Goal: Navigation & Orientation: Find specific page/section

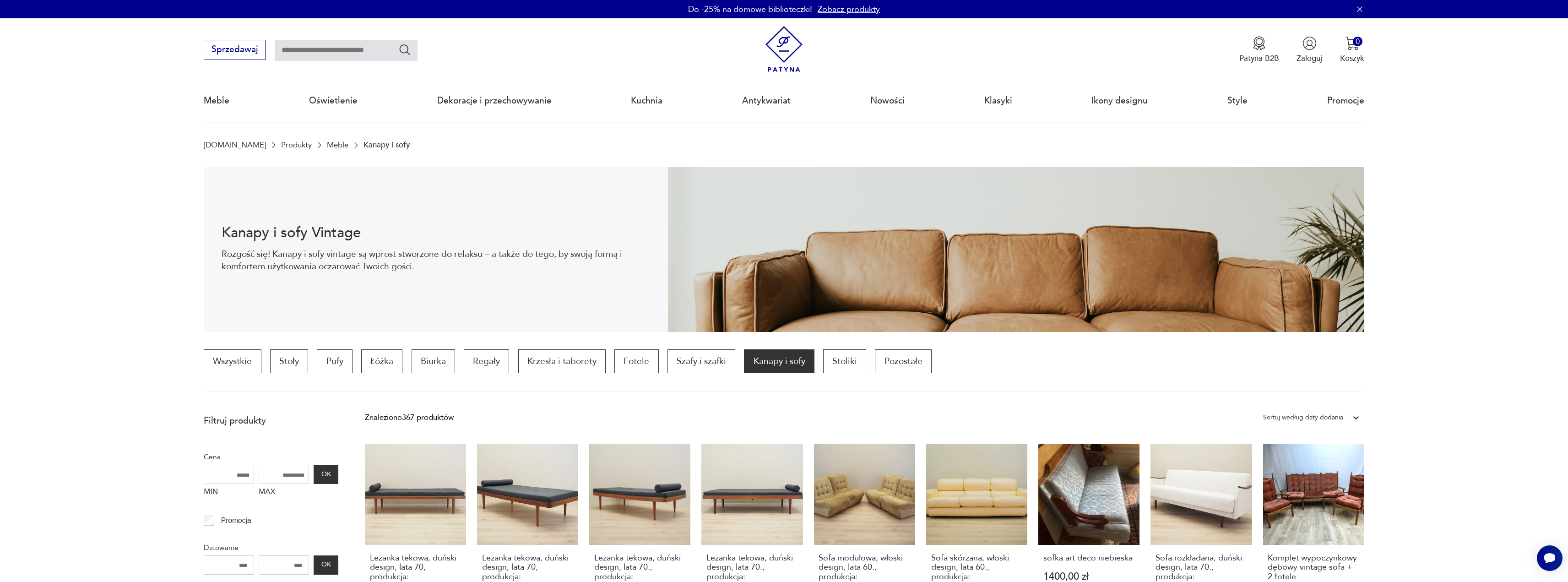
click at [327, 144] on link "Meble" at bounding box center [337, 145] width 21 height 9
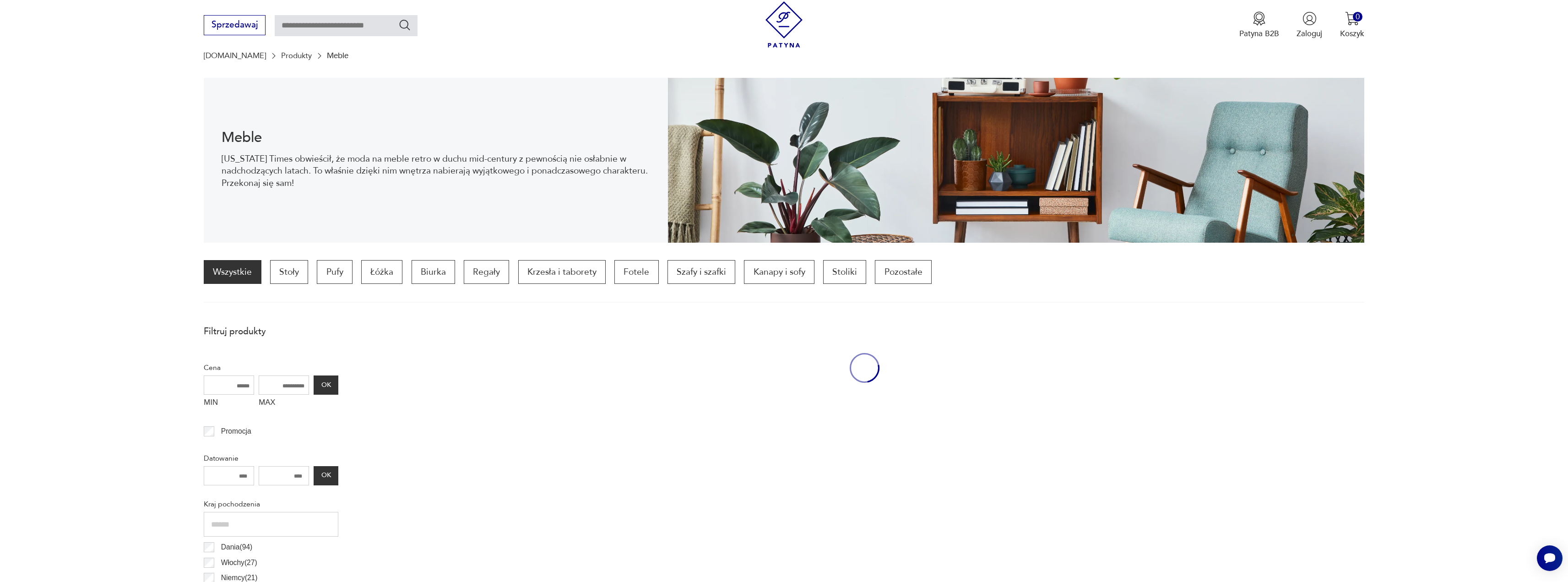
scroll to position [89, 0]
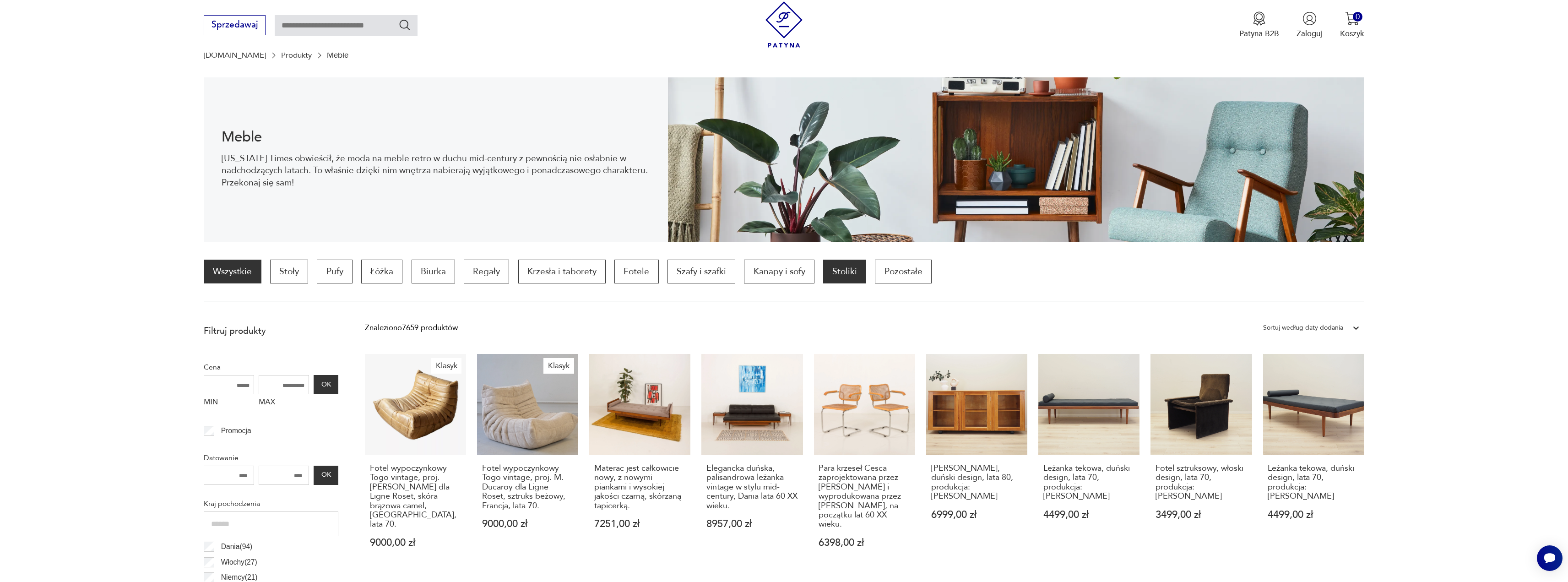
click at [841, 270] on p "Stoliki" at bounding box center [844, 271] width 43 height 24
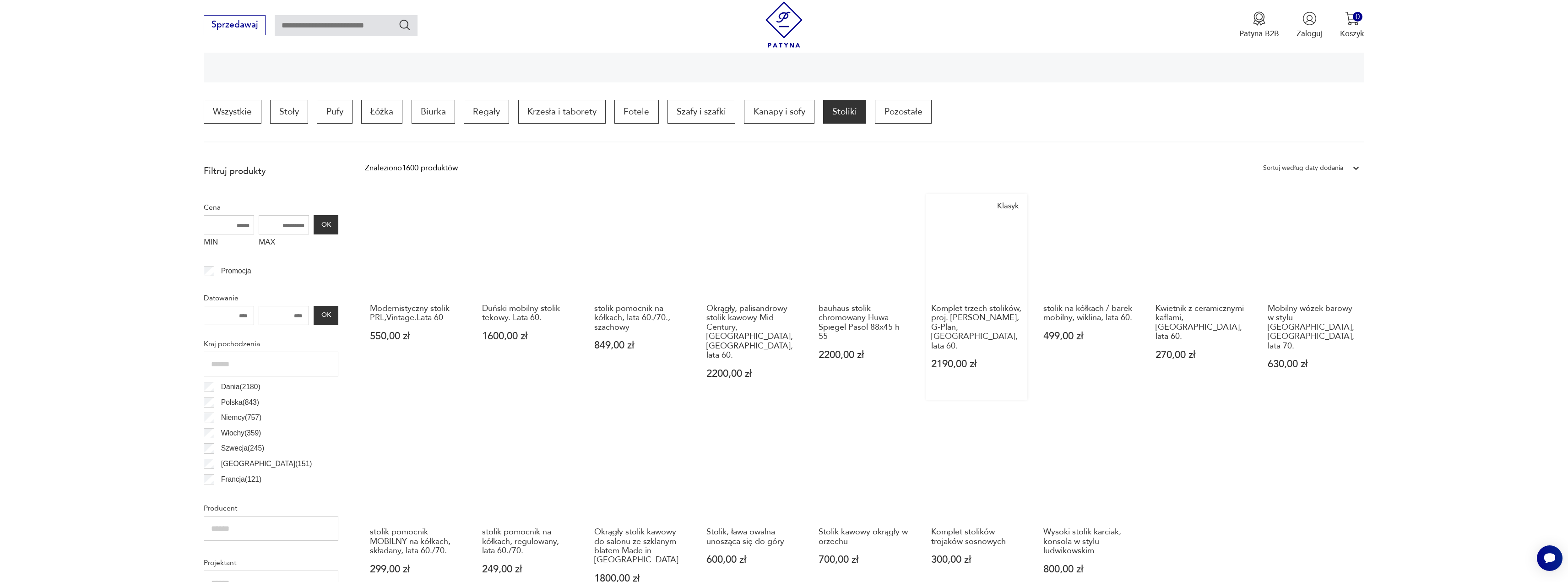
scroll to position [226, 0]
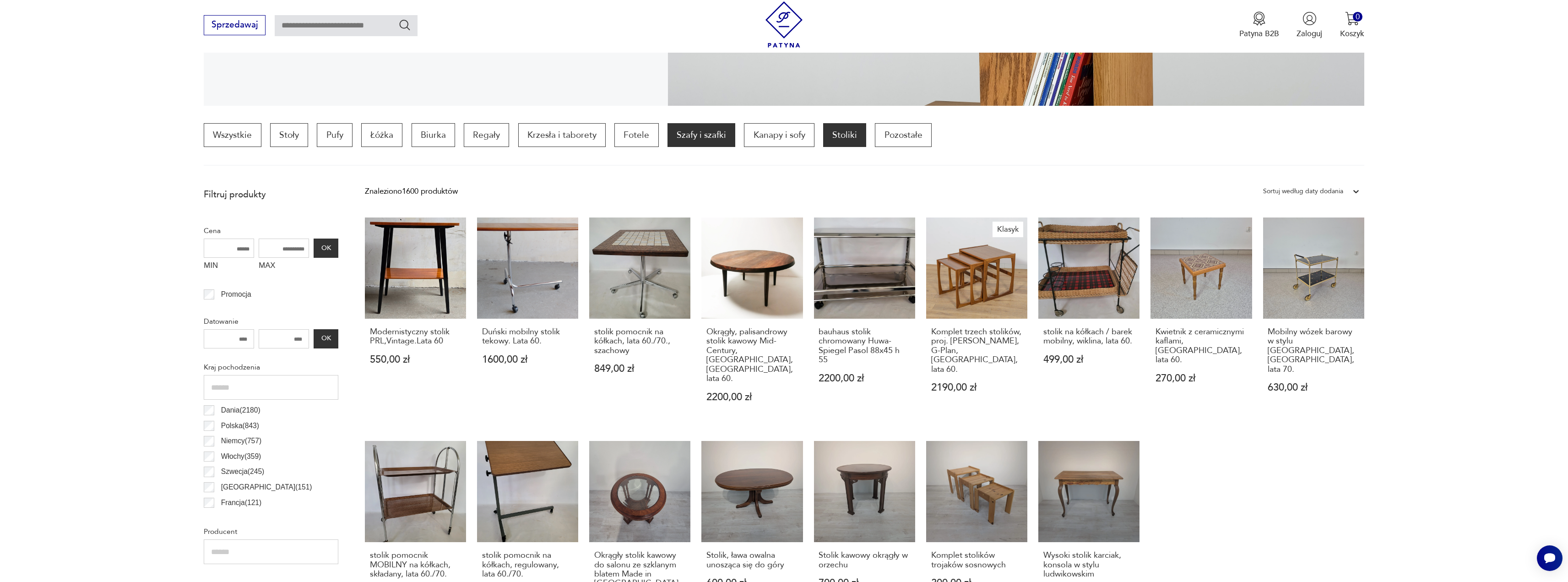
click at [695, 136] on p "Szafy i szafki" at bounding box center [701, 135] width 68 height 24
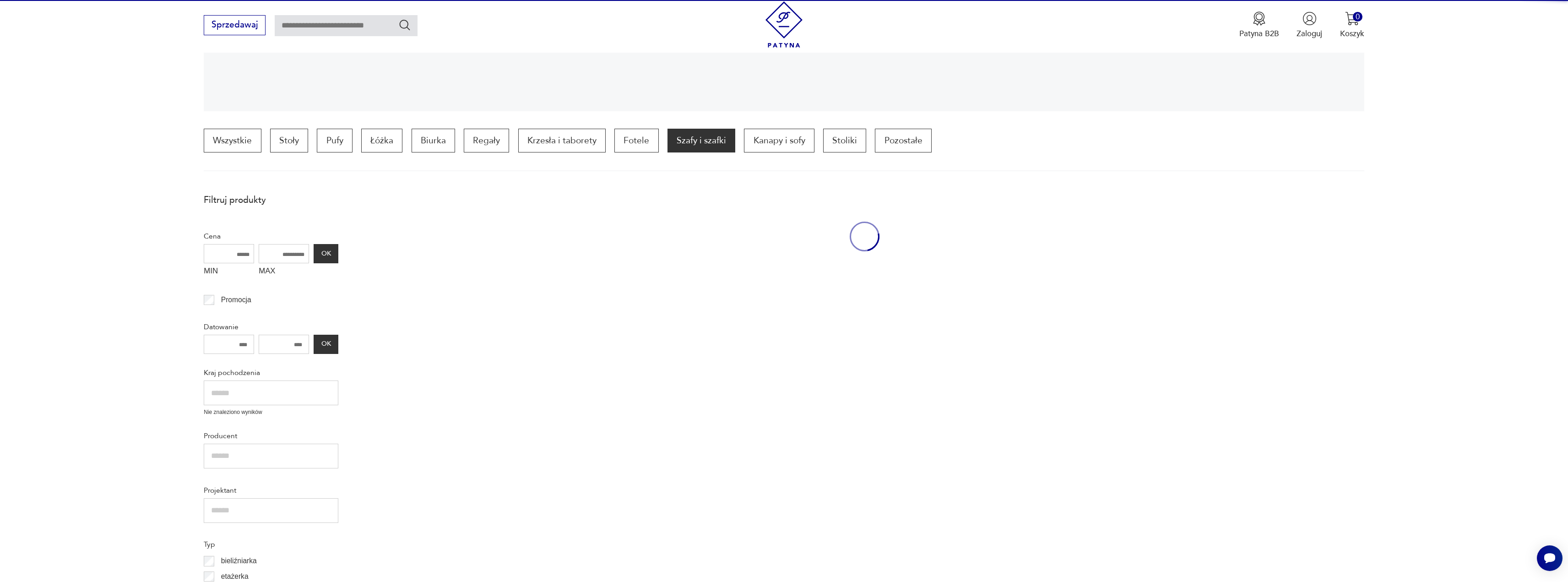
scroll to position [278, 0]
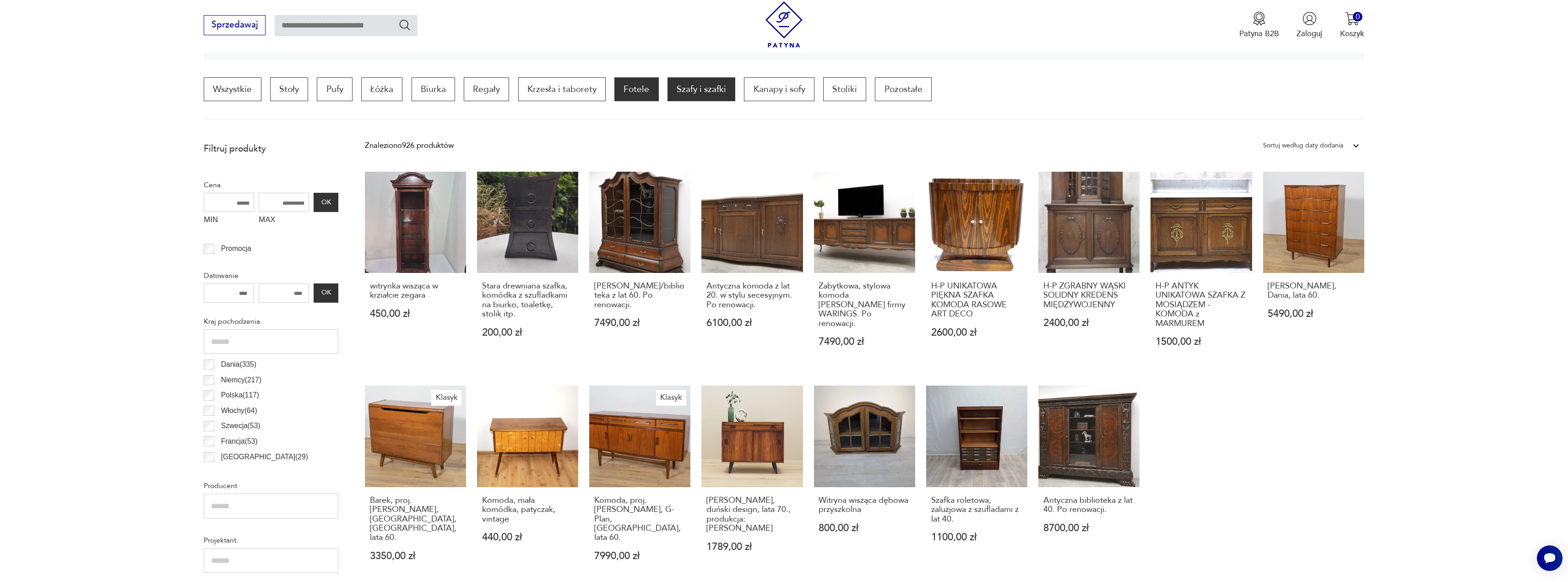
click at [631, 91] on p "Fotele" at bounding box center [636, 89] width 44 height 24
